Goal: Transaction & Acquisition: Purchase product/service

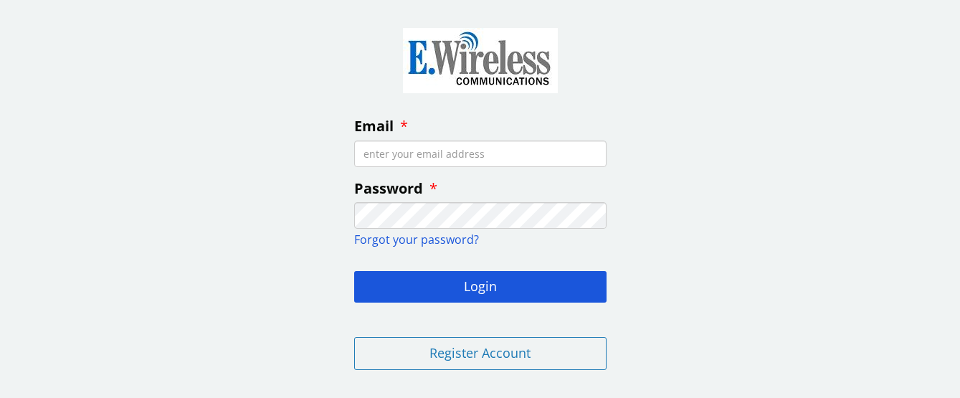
click at [515, 156] on input "Email" at bounding box center [480, 154] width 252 height 27
click at [480, 285] on button "Login" at bounding box center [480, 287] width 252 height 32
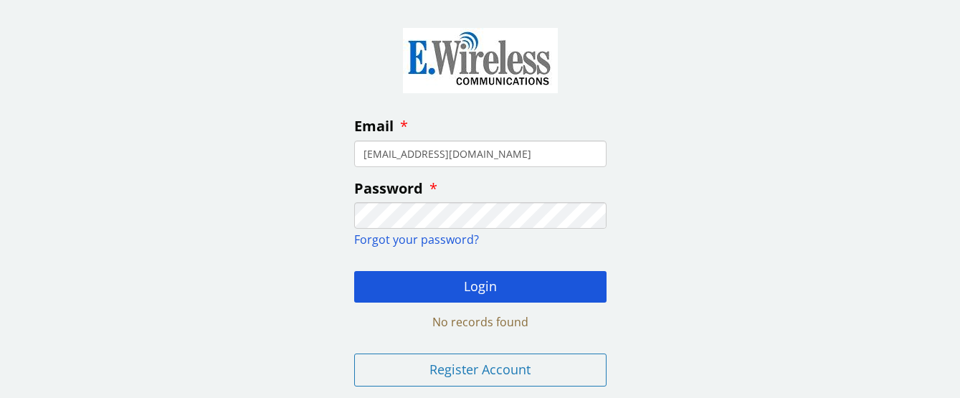
click at [0, 397] on com-1password-button at bounding box center [0, 398] width 0 height 0
click at [696, 209] on div "Email oceanwest@mac.com Password Forgot your password? Login No records found R…" at bounding box center [480, 204] width 960 height 387
click at [500, 154] on input "[EMAIL_ADDRESS][DOMAIN_NAME]" at bounding box center [480, 154] width 252 height 27
type input "stephen@oceanwest.net"
click at [664, 301] on div "Email stephen@oceanwest.net Password Forgot your password? Login No records fou…" at bounding box center [480, 204] width 960 height 387
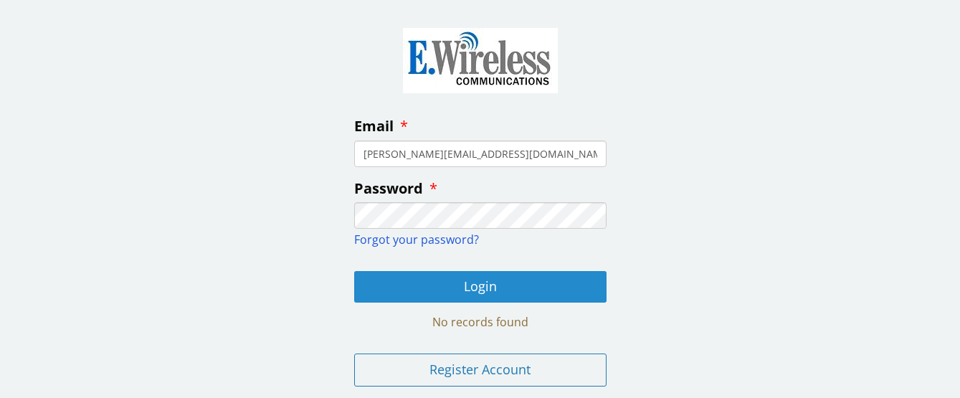
click at [563, 289] on button "Login" at bounding box center [480, 287] width 252 height 32
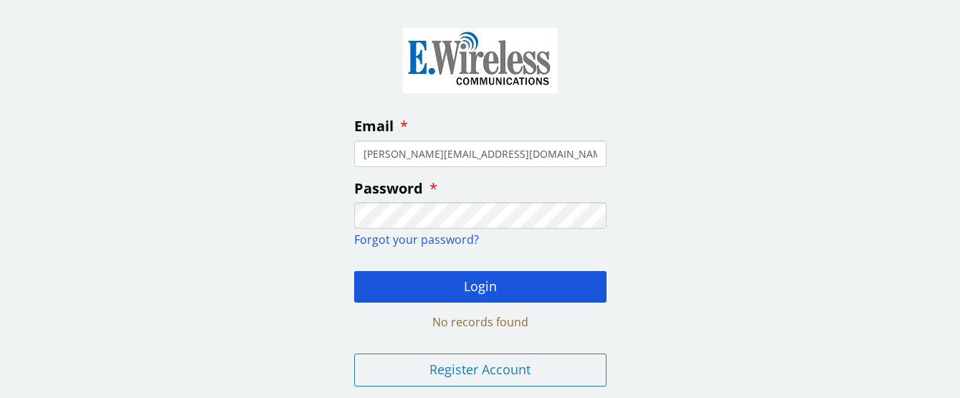
click at [296, 75] on div "Email stephen@oceanwest.net Password Forgot your password? Login No records fou…" at bounding box center [480, 204] width 960 height 387
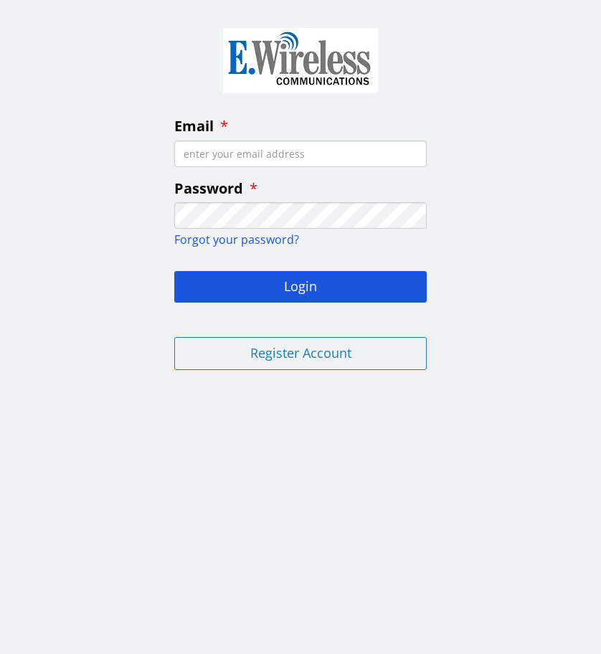
click at [0, 382] on com-1password-button at bounding box center [0, 382] width 0 height 0
click at [390, 154] on input "Email" at bounding box center [300, 154] width 252 height 27
type input "[EMAIL_ADDRESS][DOMAIN_NAME]"
click at [301, 285] on button "Login" at bounding box center [300, 287] width 252 height 32
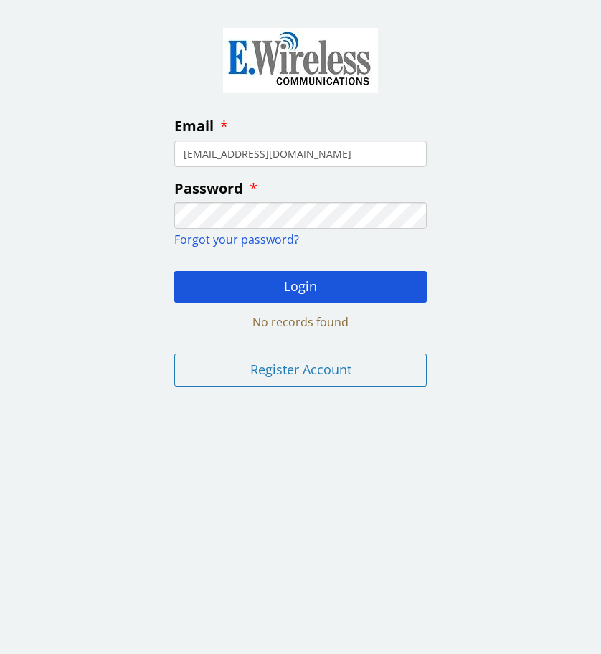
click at [361, 152] on input "oceanwest@mac.com" at bounding box center [300, 154] width 252 height 27
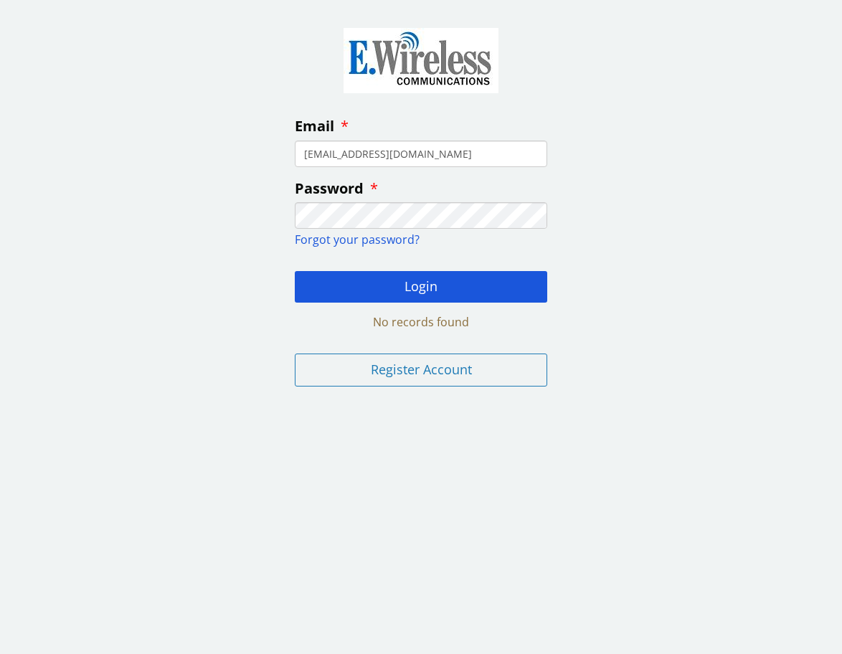
click at [600, 174] on div "Email oceanwest@mac.com Password Forgot your password? Login No records found R…" at bounding box center [421, 204] width 842 height 387
click at [514, 164] on input "[EMAIL_ADDRESS][DOMAIN_NAME]" at bounding box center [421, 154] width 252 height 27
click at [600, 235] on div "Email oceanwest@mac.com Password Forgot your password? Login No records found R…" at bounding box center [421, 204] width 842 height 387
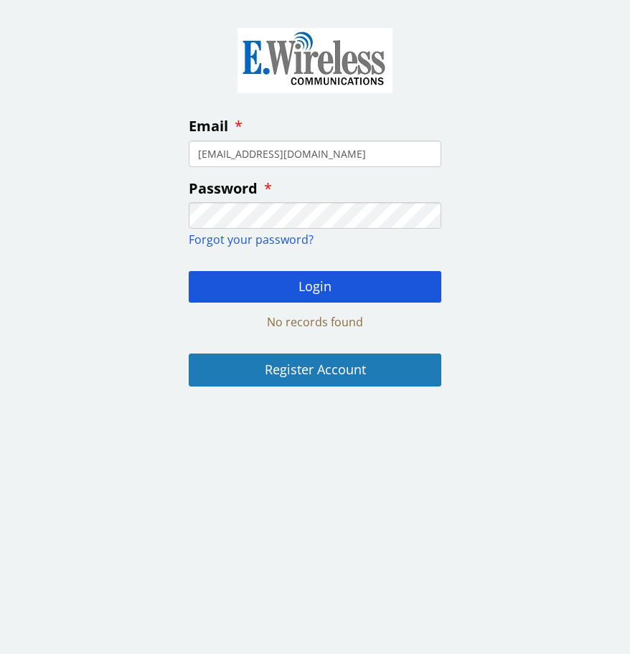
click at [299, 369] on button "Register Account" at bounding box center [315, 370] width 252 height 33
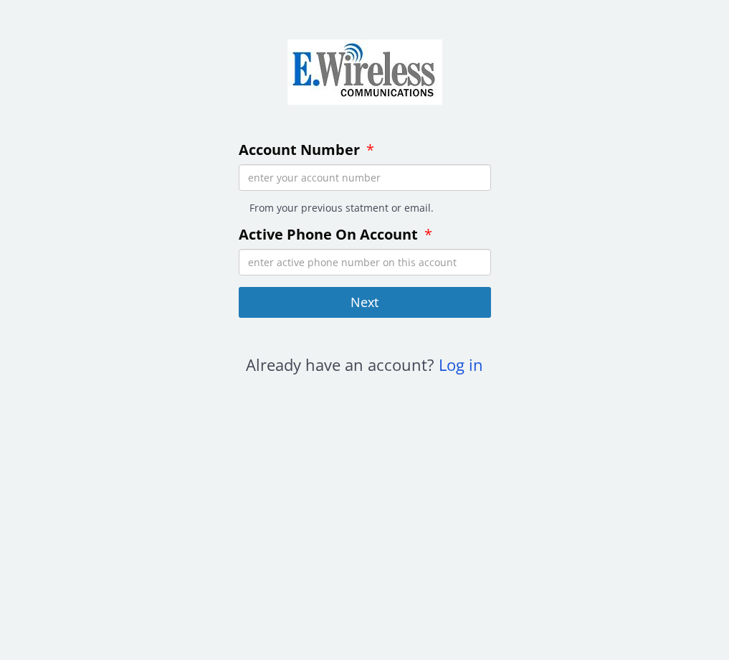
click at [605, 292] on div "Account Number From your previous statment or email. Active Phone On Account Ne…" at bounding box center [364, 198] width 729 height 374
click at [347, 184] on input "Account Number" at bounding box center [365, 177] width 252 height 27
type input "51511"
type input "7608092600"
click at [448, 318] on div "Next" at bounding box center [365, 304] width 252 height 35
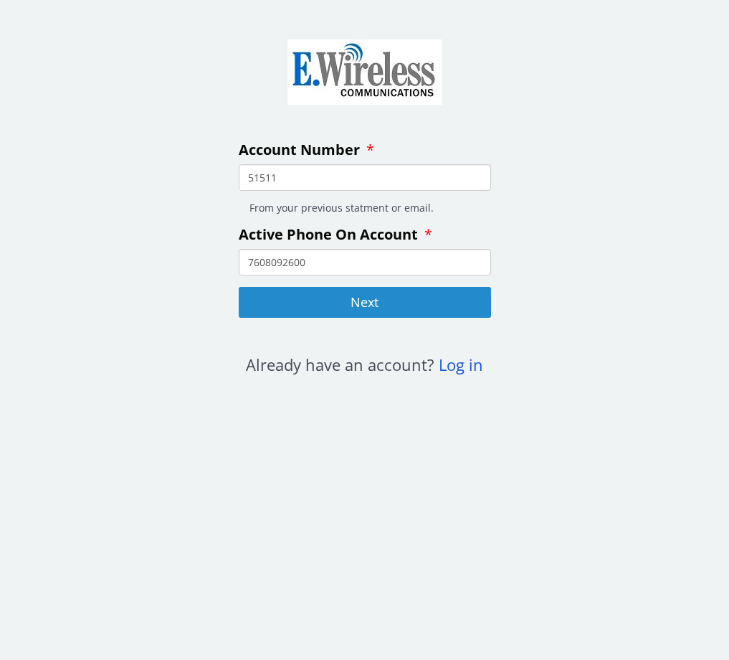
click at [427, 303] on button "Next" at bounding box center [365, 303] width 252 height 32
click at [392, 297] on button "Next" at bounding box center [365, 303] width 252 height 32
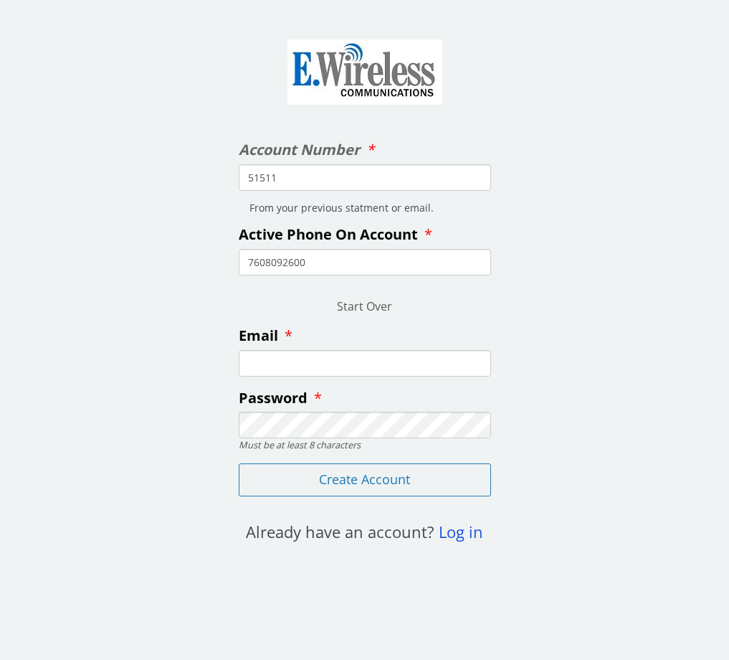
click at [373, 363] on input "Email" at bounding box center [365, 363] width 252 height 27
type input "[EMAIL_ADDRESS][DOMAIN_NAME]"
click at [573, 444] on div "Account Number 51511 From your previous statment or email. Active Phone On Acco…" at bounding box center [364, 281] width 729 height 541
click at [644, 443] on div "Account Number 51511 From your previous statment or email. Active Phone On Acco…" at bounding box center [364, 281] width 729 height 541
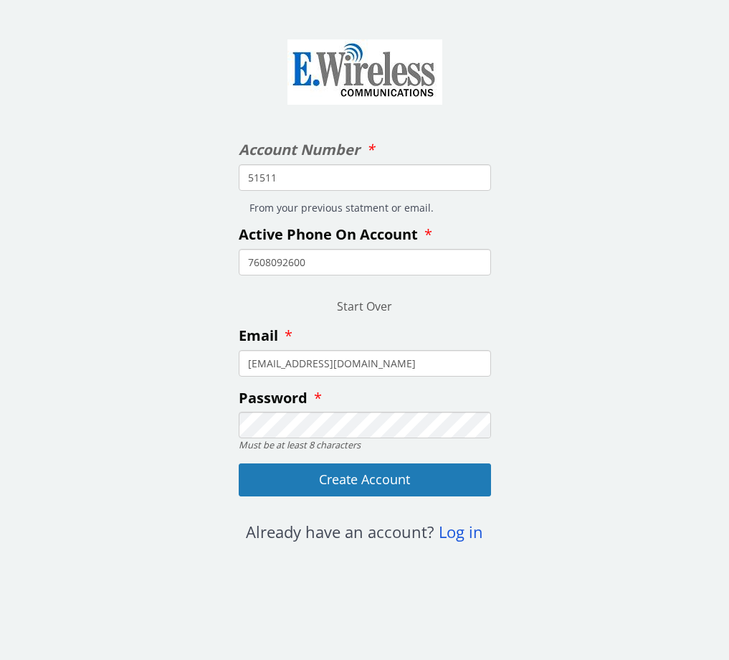
click at [468, 471] on button "Create Account" at bounding box center [365, 479] width 252 height 33
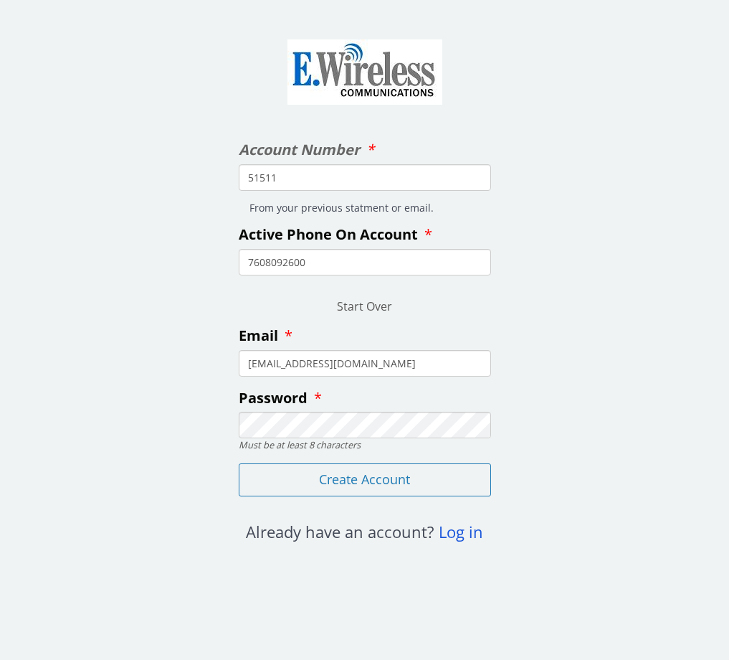
click at [562, 412] on div "Account Number 51511 From your previous statment or email. Active Phone On Acco…" at bounding box center [364, 281] width 729 height 541
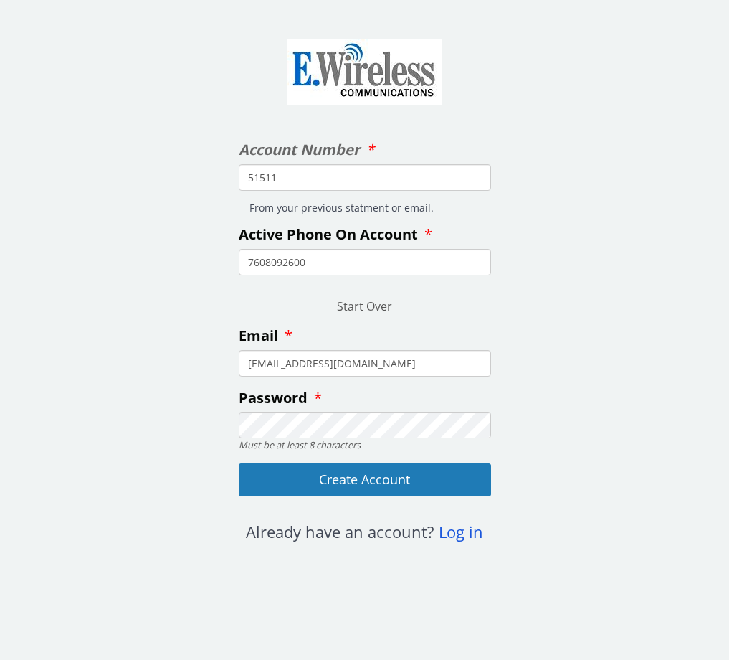
click at [339, 485] on button "Create Account" at bounding box center [365, 479] width 252 height 33
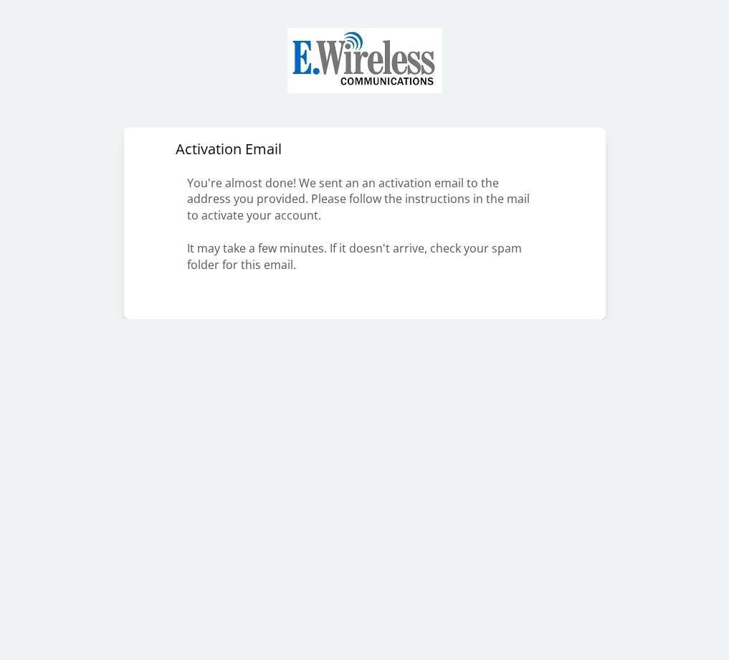
click at [204, 372] on body "Activation Email You're almost done! We sent an an activation email to the addr…" at bounding box center [364, 330] width 729 height 660
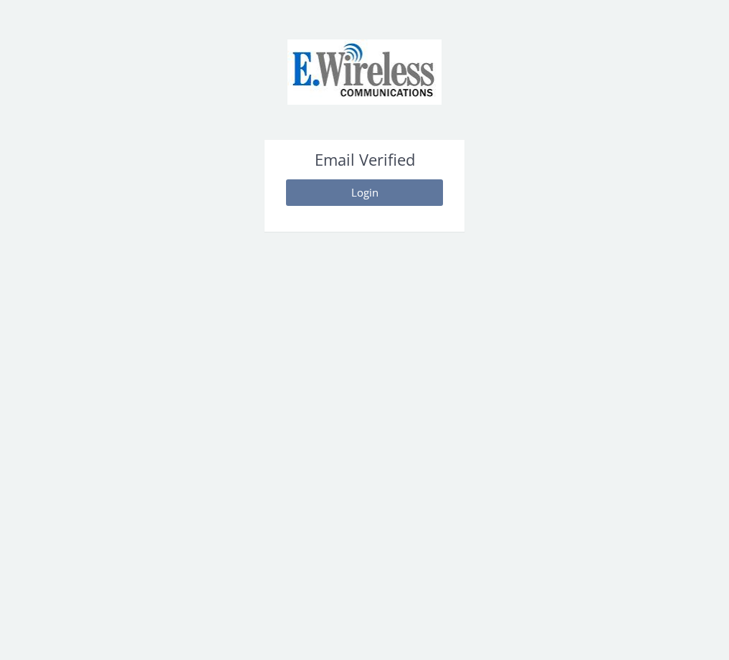
click at [362, 197] on button "Login" at bounding box center [364, 192] width 157 height 27
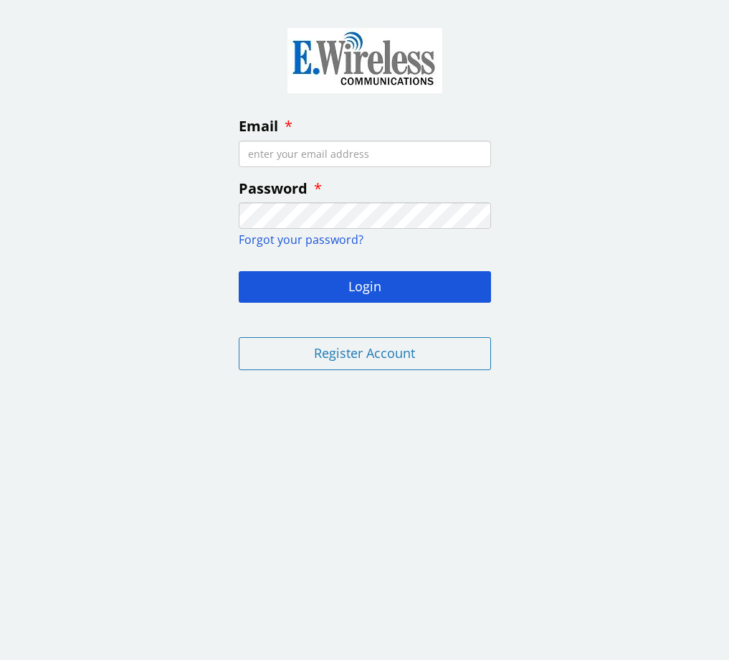
click at [294, 115] on fieldset "Email Password Forgot your password? Login Register Account" at bounding box center [364, 196] width 275 height 371
click at [283, 154] on input "Email" at bounding box center [365, 154] width 252 height 27
drag, startPoint x: 576, startPoint y: 247, endPoint x: 569, endPoint y: 243, distance: 8.0
click at [577, 245] on div "Email Password Forgot your password? Login Register Account" at bounding box center [364, 196] width 729 height 371
click at [356, 148] on input "Email" at bounding box center [365, 154] width 252 height 27
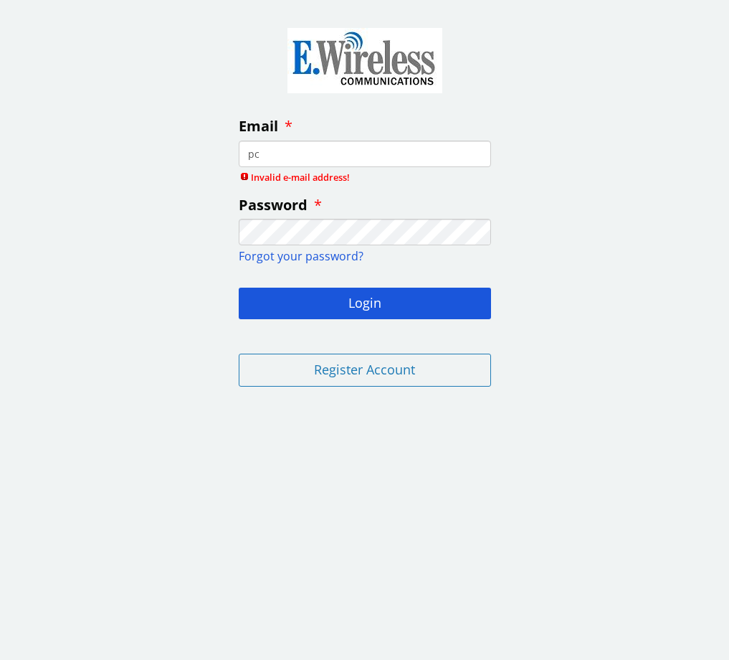
type input "p"
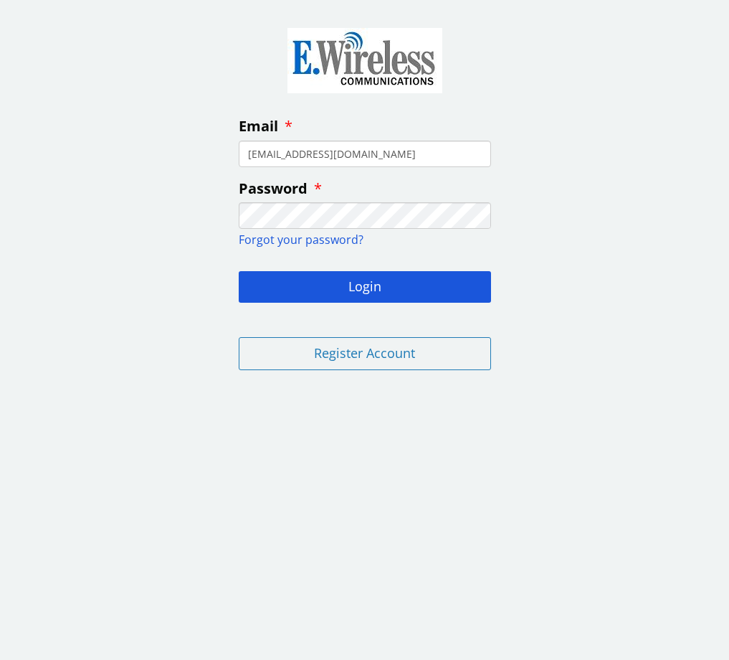
type input "oceanwest@mac.com"
click at [364, 285] on button "Login" at bounding box center [365, 287] width 252 height 32
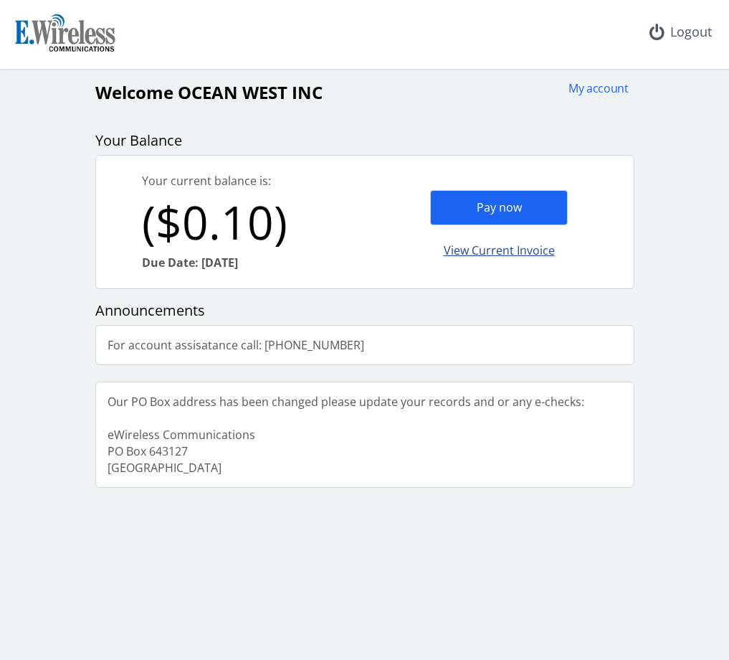
click at [491, 247] on div "View Current Invoice" at bounding box center [499, 251] width 138 height 34
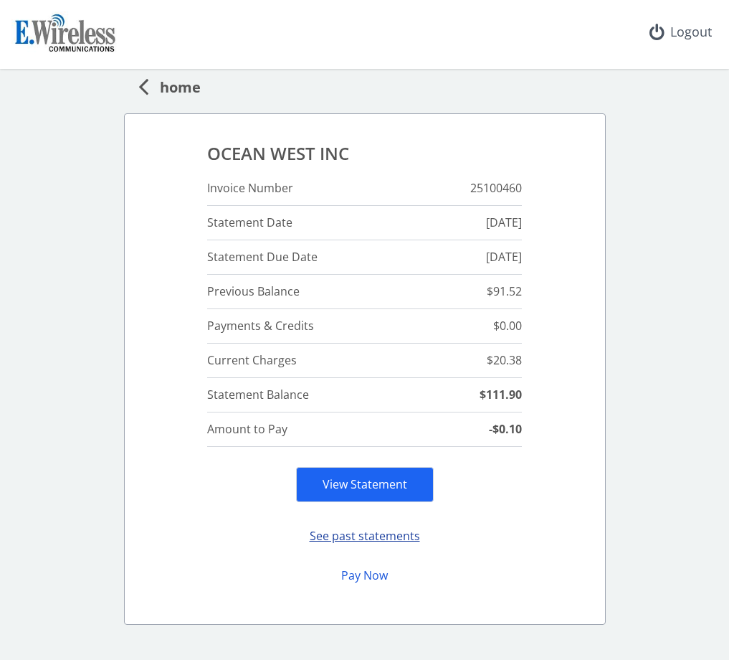
click at [345, 533] on button "See past statements" at bounding box center [365, 536] width 138 height 28
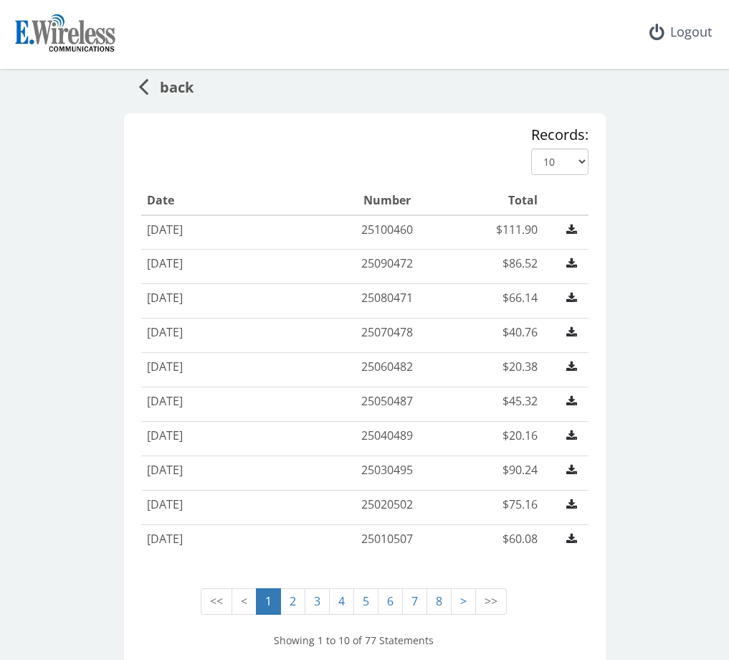
click at [156, 82] on span "back" at bounding box center [170, 85] width 45 height 27
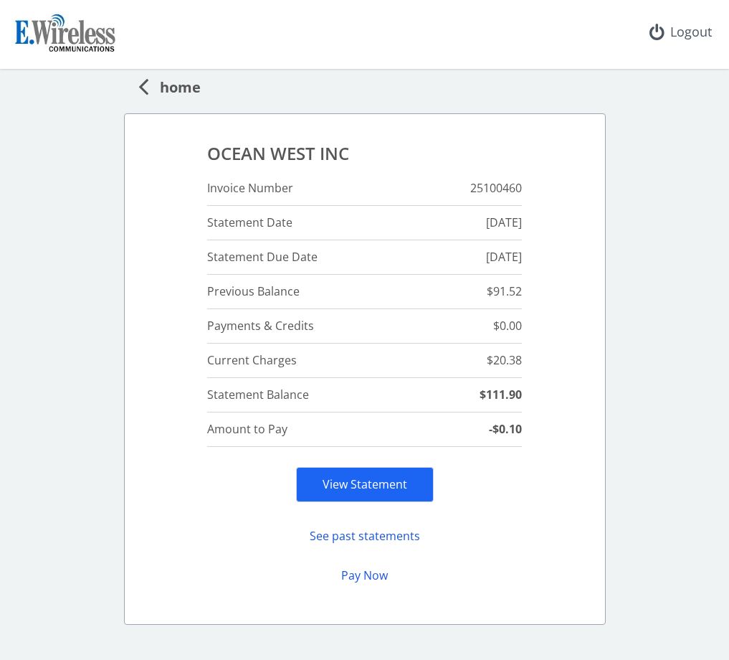
click at [150, 83] on span "home" at bounding box center [174, 85] width 52 height 27
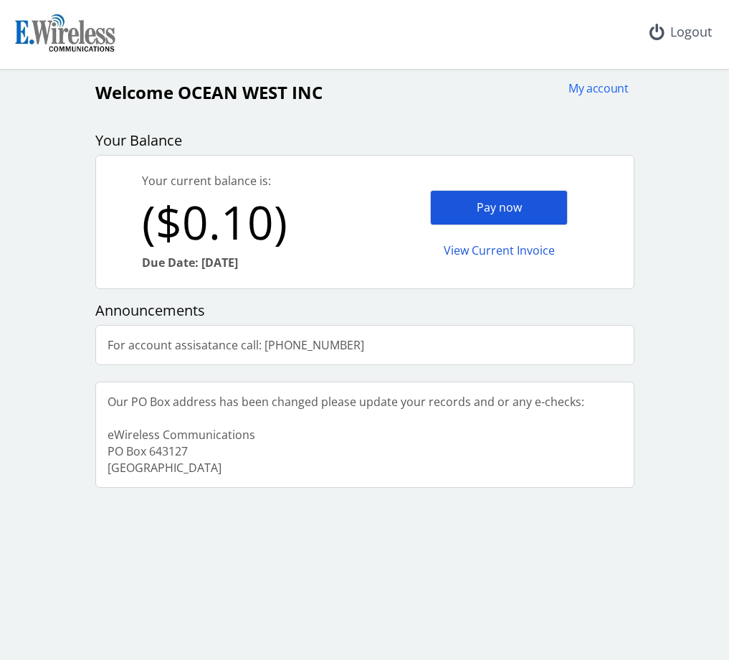
click at [490, 197] on div "Pay now" at bounding box center [499, 207] width 138 height 35
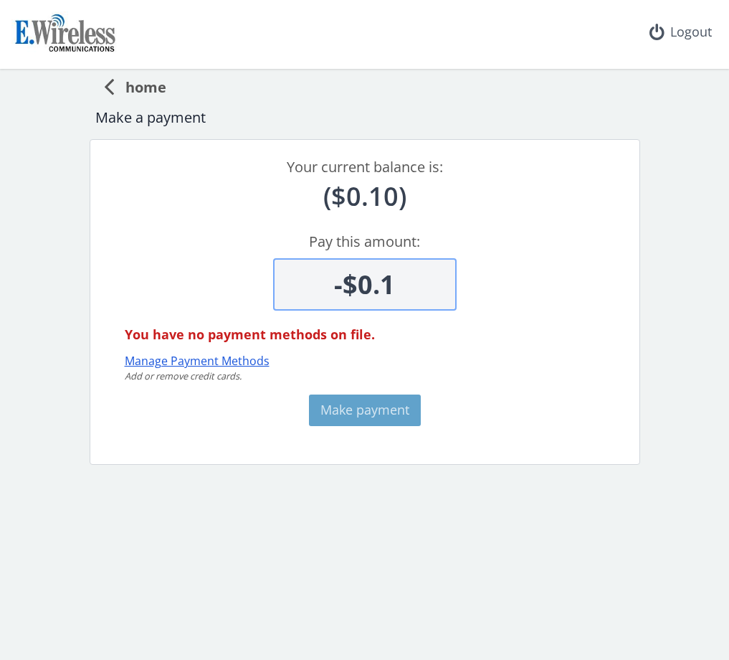
click at [183, 357] on button "Manage Payment Methods" at bounding box center [197, 361] width 145 height 16
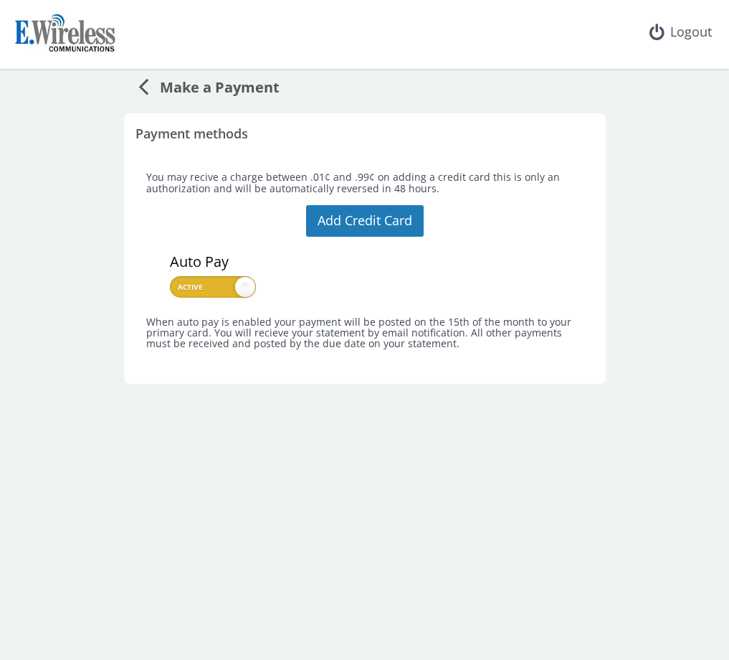
click at [235, 283] on span at bounding box center [245, 287] width 20 height 20
click at [179, 283] on input "checkbox" at bounding box center [174, 283] width 9 height 9
click at [235, 283] on span at bounding box center [213, 287] width 86 height 22
click at [179, 283] on input "checkbox" at bounding box center [174, 283] width 9 height 9
checkbox input "true"
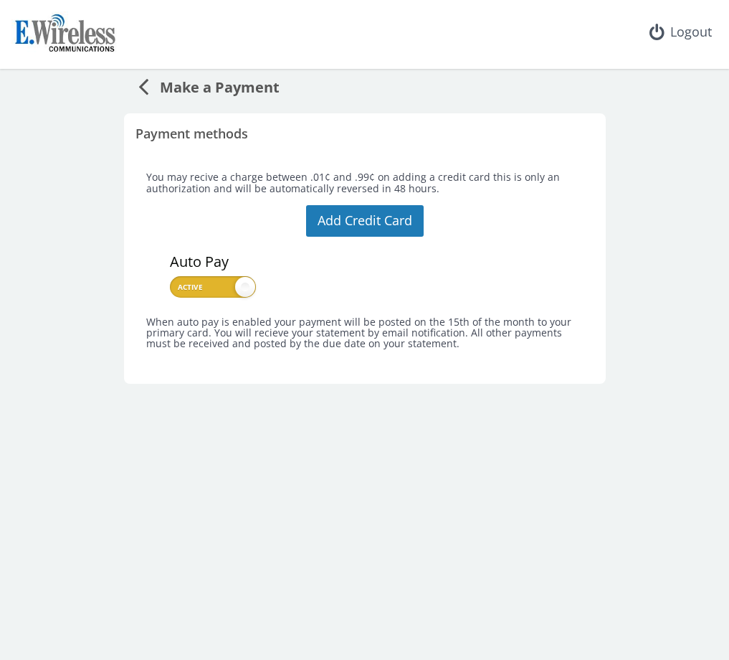
drag, startPoint x: 448, startPoint y: 184, endPoint x: 445, endPoint y: 192, distance: 7.5
click at [448, 184] on h5 "You may recive a charge between .01¢ and .99¢ on adding a credit card this is o…" at bounding box center [365, 182] width 438 height 22
click at [397, 209] on button "Add Credit Card" at bounding box center [365, 221] width 118 height 32
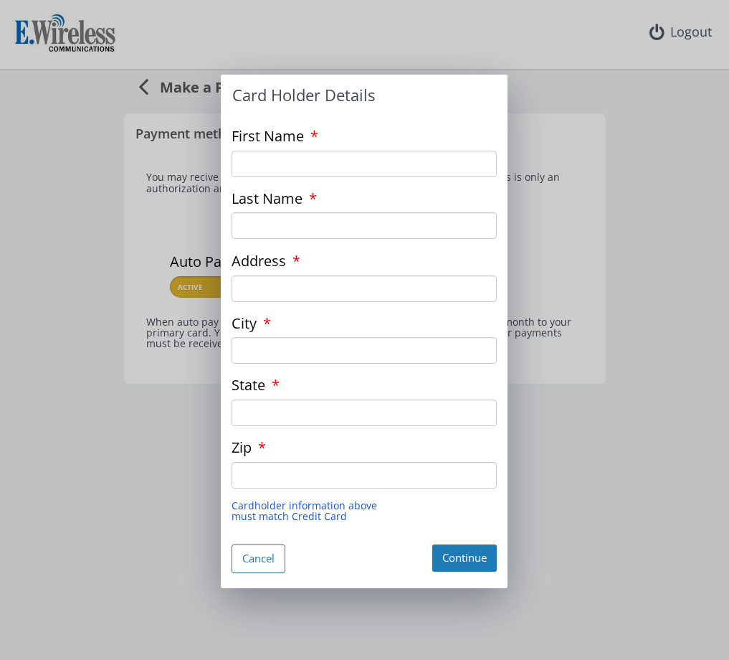
type input "STEPHEN"
type input "DOLENSKI"
type input "243 S ESCONDIDO BLVD"
type input "ESCONDIDO"
type input "CA"
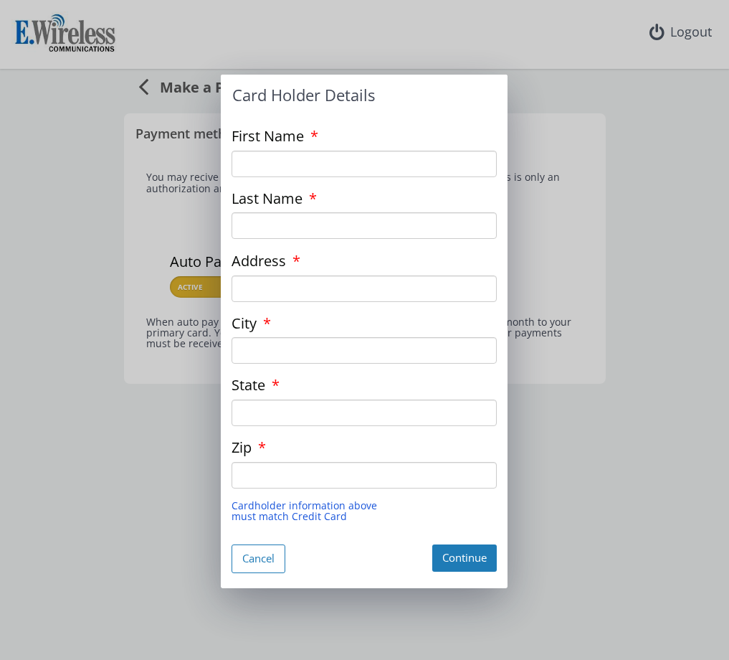
type input "92025-4116"
click at [449, 554] on button "Continue" at bounding box center [464, 557] width 65 height 27
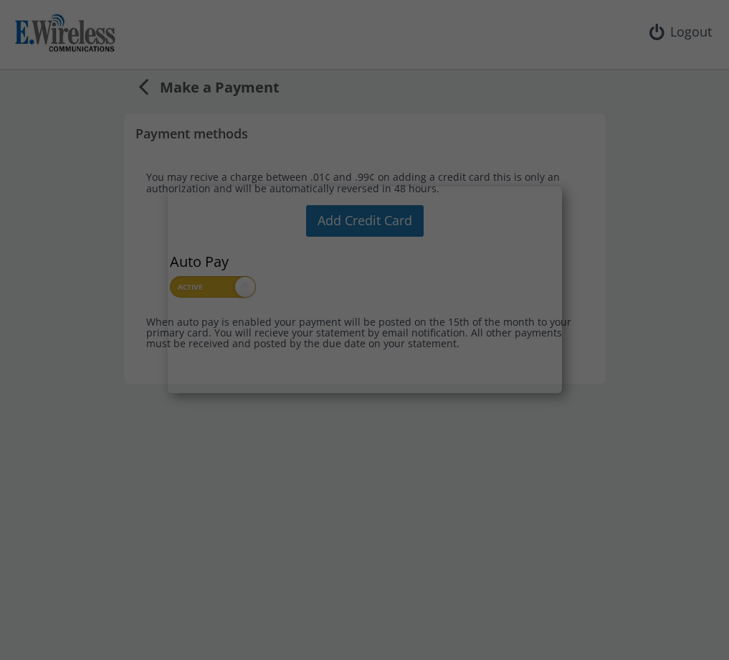
click at [159, 300] on div at bounding box center [364, 330] width 729 height 661
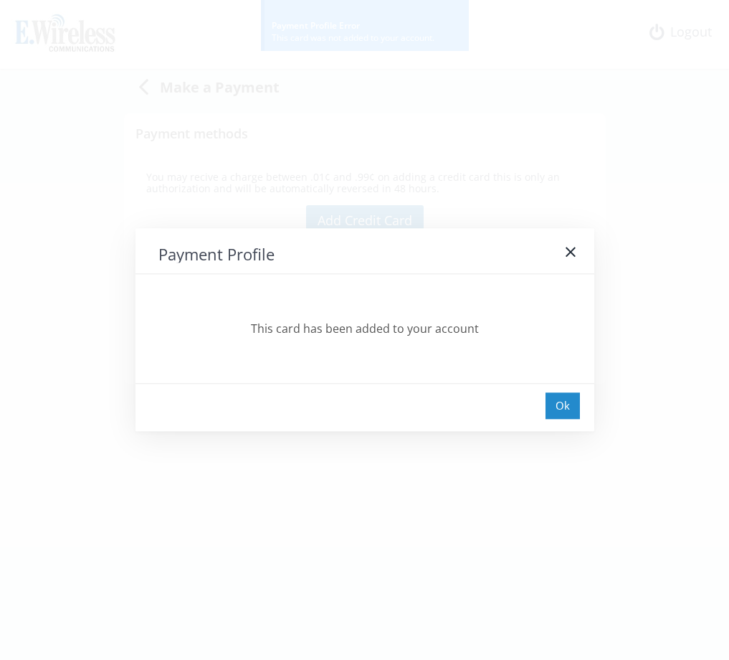
click at [565, 408] on div "Ok" at bounding box center [563, 405] width 34 height 27
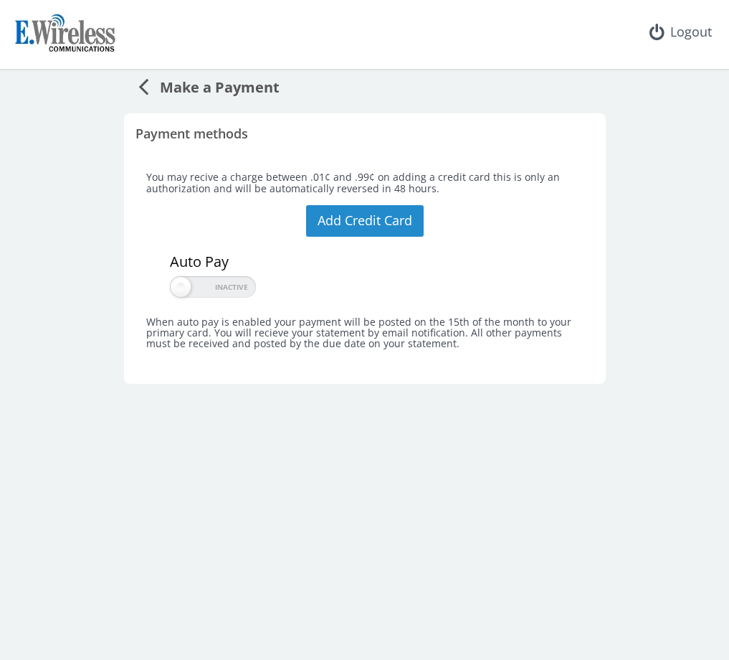
click at [387, 214] on button "Add Credit Card" at bounding box center [365, 221] width 118 height 32
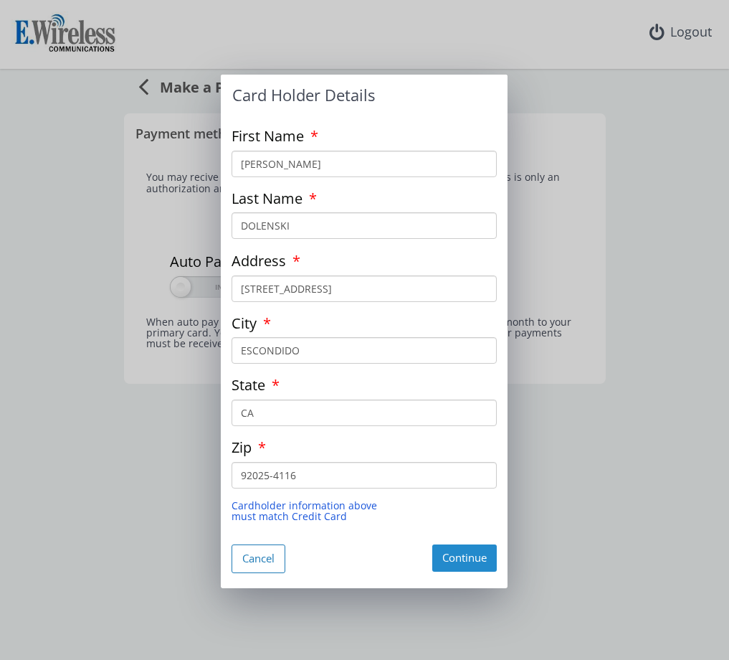
click at [471, 554] on button "Continue" at bounding box center [464, 557] width 65 height 27
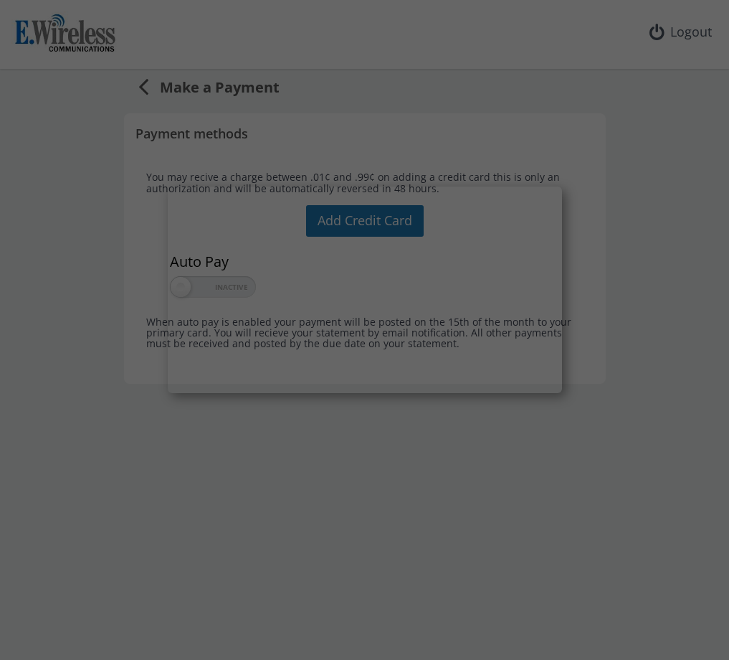
click at [0, 659] on com-1password-button at bounding box center [0, 660] width 0 height 0
click at [568, 413] on div at bounding box center [364, 330] width 729 height 660
click at [0, 659] on com-1password-button at bounding box center [0, 660] width 0 height 0
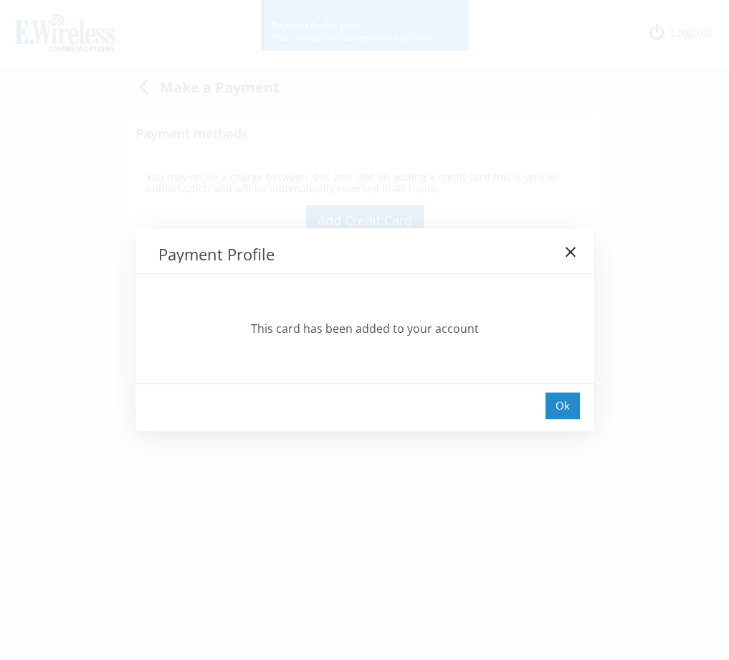
click at [571, 412] on div "Ok" at bounding box center [563, 405] width 34 height 27
